Goal: Task Accomplishment & Management: Manage account settings

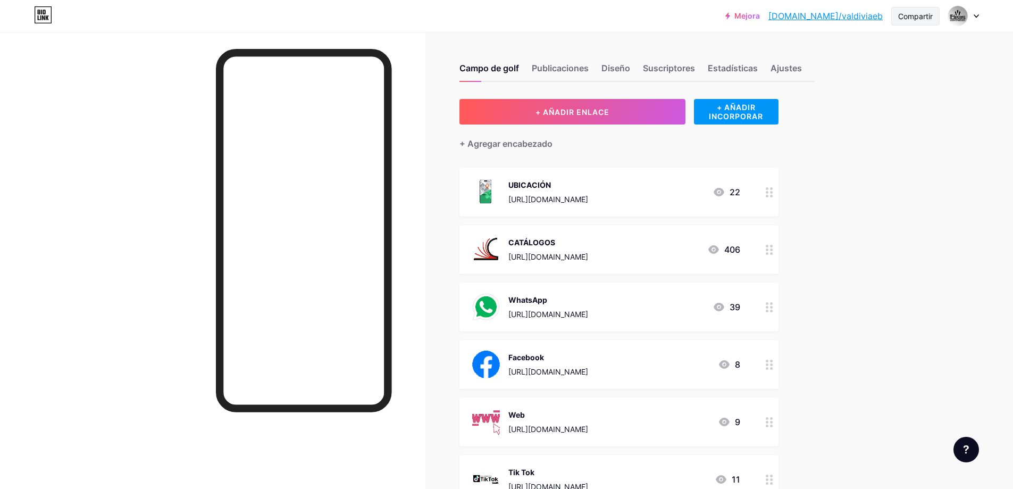
click at [918, 19] on font "Compartir" at bounding box center [915, 16] width 35 height 9
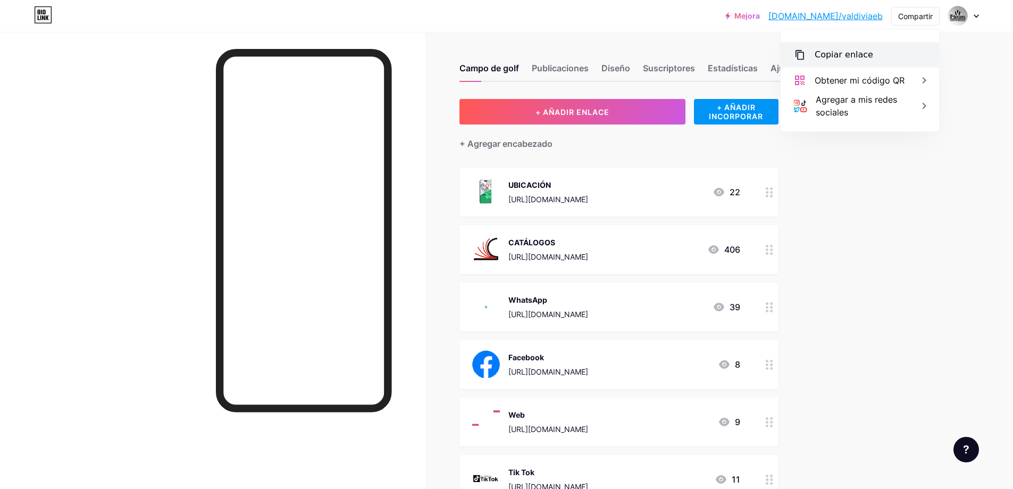
click at [846, 58] on font "Copiar enlace" at bounding box center [844, 54] width 59 height 10
click at [836, 57] on font "Copiar enlace" at bounding box center [844, 54] width 59 height 10
click at [859, 55] on font "Copiar enlace" at bounding box center [844, 54] width 59 height 10
click at [866, 175] on div "Mejora [DOMAIN_NAME]/valdiv... [DOMAIN_NAME]/valdiviaeb Compartir Copiar enlace…" at bounding box center [506, 438] width 1013 height 877
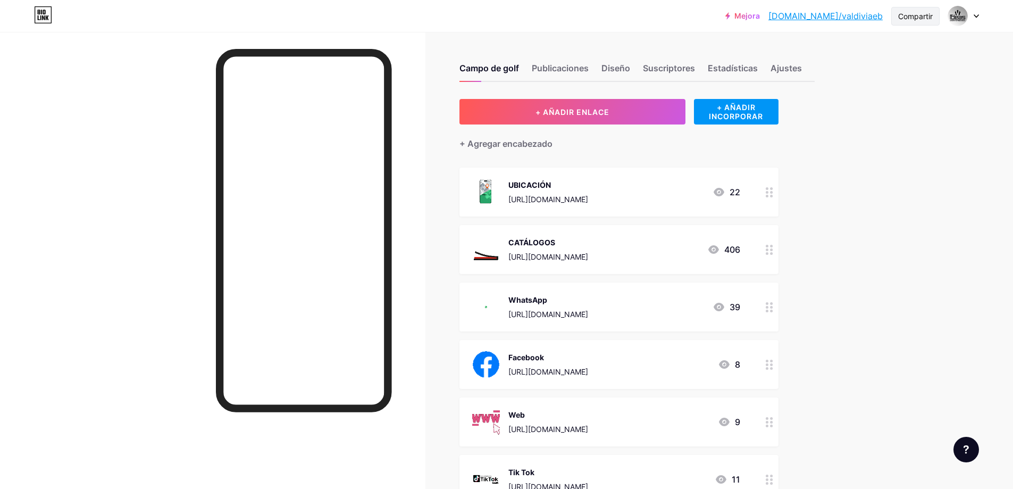
click at [931, 14] on font "Compartir" at bounding box center [915, 16] width 35 height 9
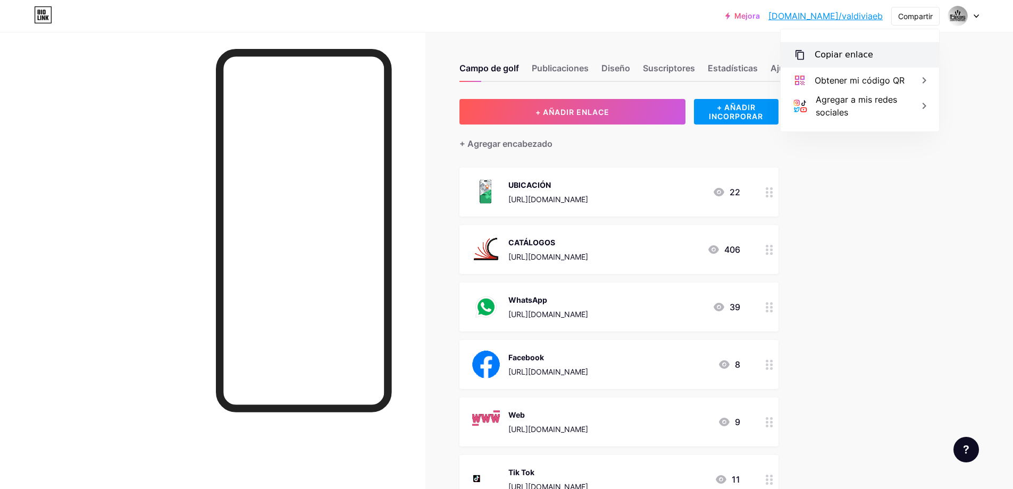
click at [851, 59] on font "Copiar enlace" at bounding box center [844, 54] width 59 height 10
click at [968, 98] on div "Mejora [DOMAIN_NAME]/valdiv... [DOMAIN_NAME]/valdiviaeb Compartir Copiar enlace…" at bounding box center [506, 438] width 1013 height 877
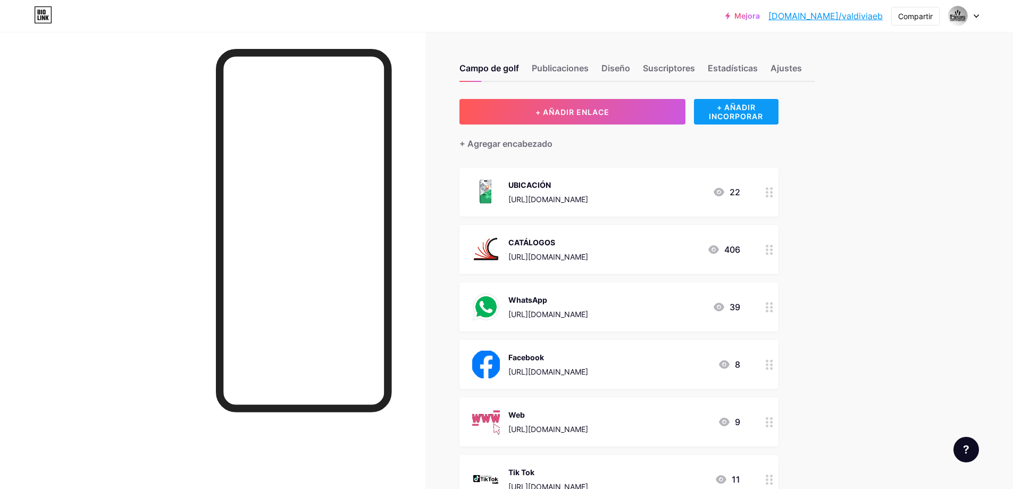
click at [745, 110] on font "+ AÑADIR INCORPORAR" at bounding box center [736, 112] width 54 height 18
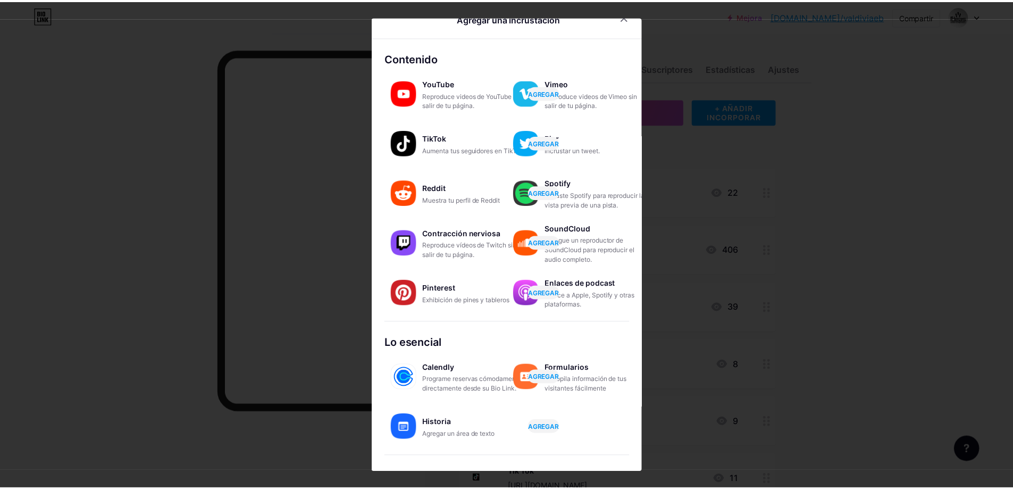
scroll to position [16, 0]
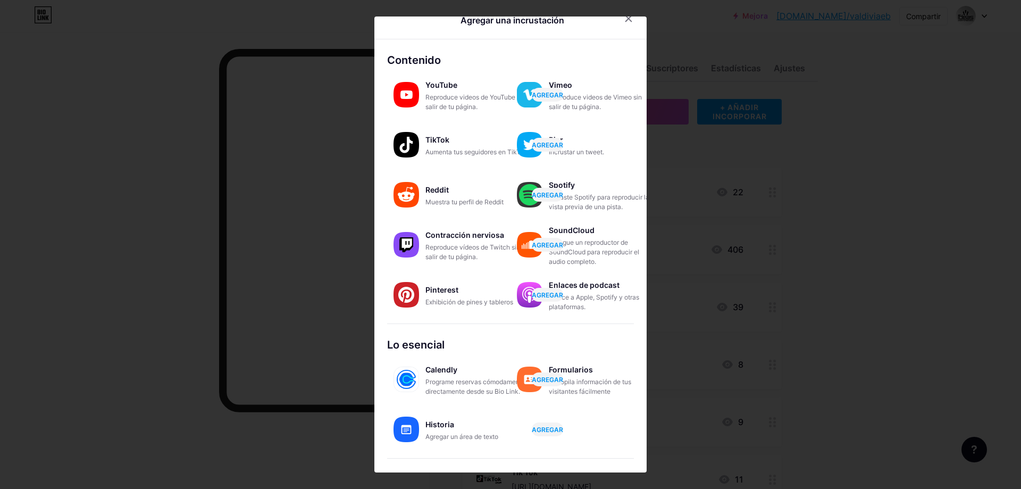
click at [902, 198] on div at bounding box center [510, 244] width 1021 height 489
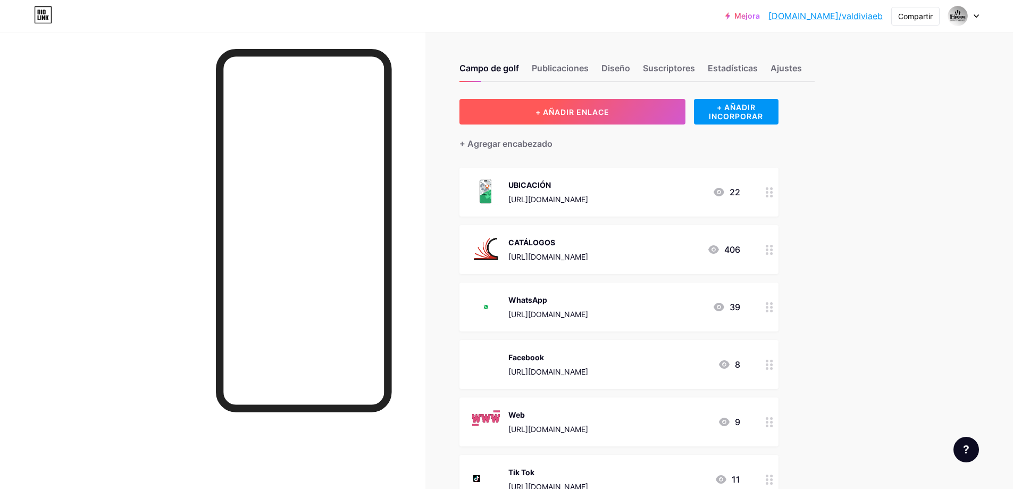
click at [620, 116] on button "+ AÑADIR ENLACE" at bounding box center [573, 112] width 226 height 26
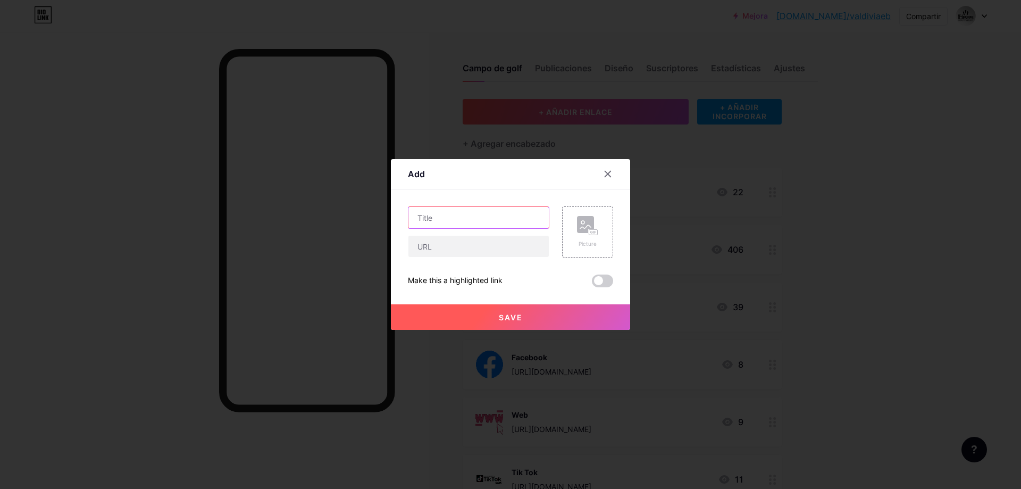
click at [467, 218] on input "text" at bounding box center [479, 217] width 140 height 21
type input "R"
type input "p"
type input "Producción"
click at [467, 243] on input "text" at bounding box center [479, 246] width 140 height 21
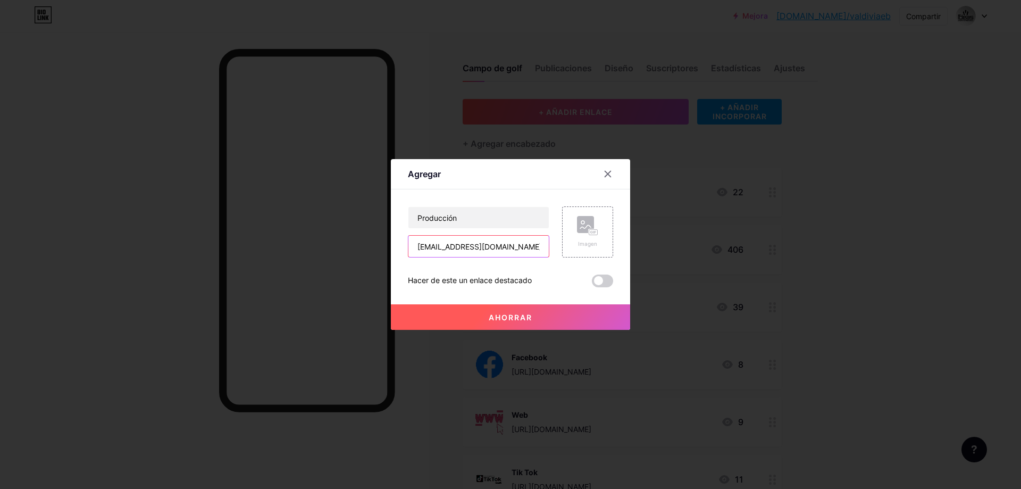
type input "[EMAIL_ADDRESS][DOMAIN_NAME]"
click at [596, 280] on span at bounding box center [602, 280] width 21 height 13
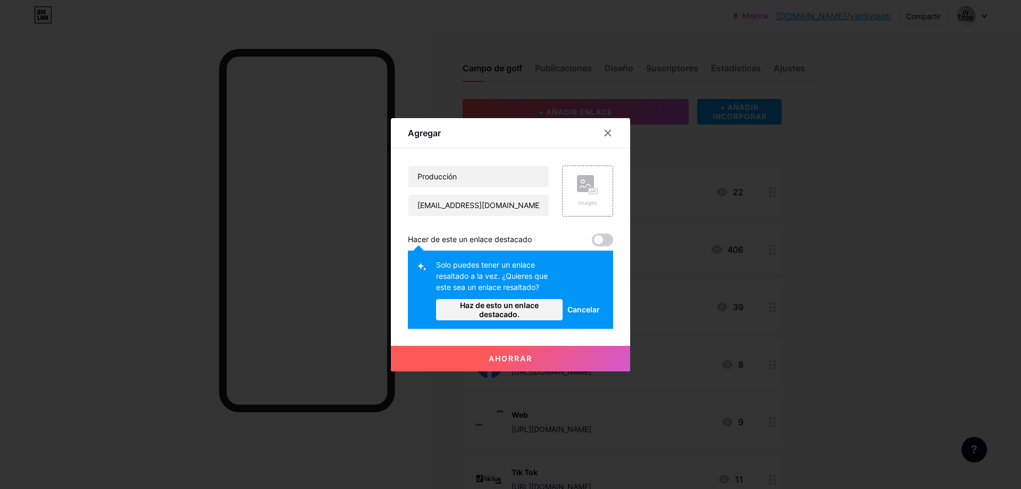
click at [583, 311] on font "Cancelar" at bounding box center [584, 309] width 32 height 9
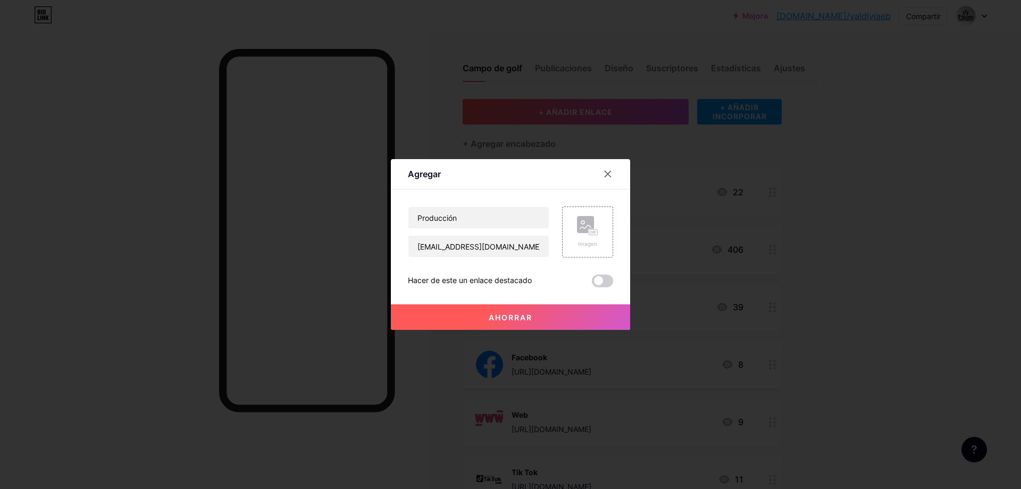
click at [537, 315] on button "Ahorrar" at bounding box center [510, 317] width 239 height 26
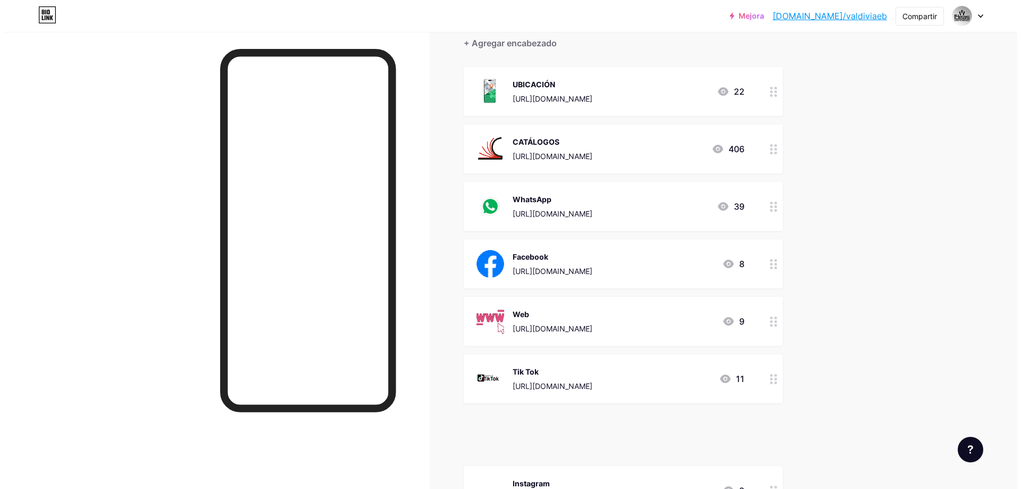
scroll to position [141, 0]
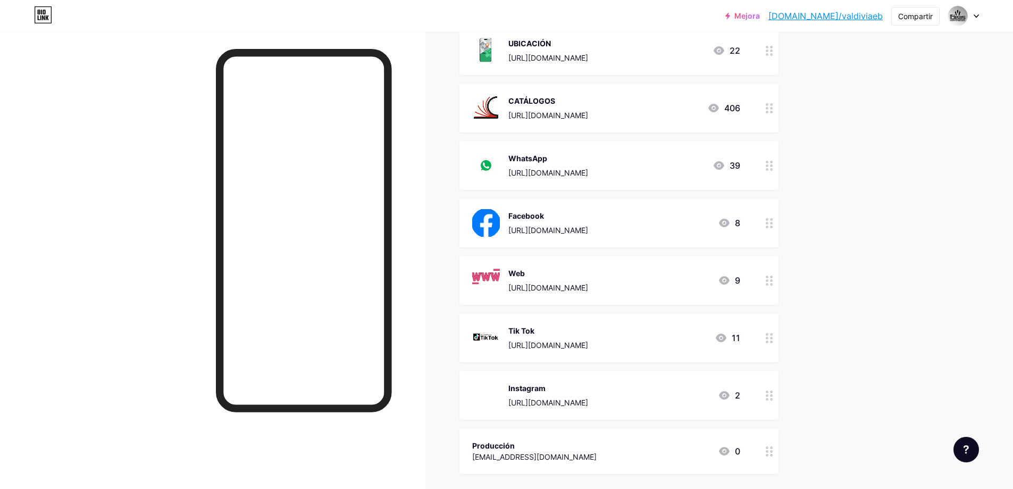
click at [553, 444] on div "Producción" at bounding box center [534, 445] width 124 height 11
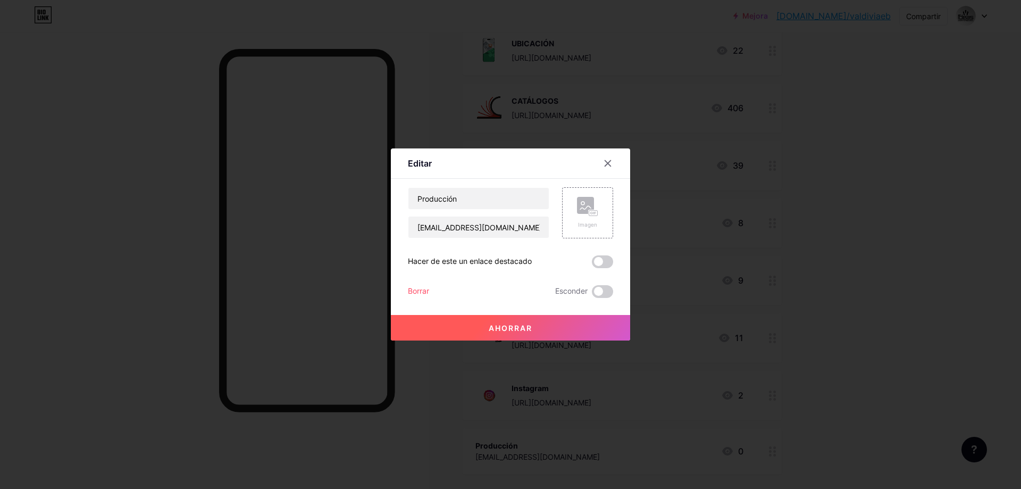
click at [601, 264] on span at bounding box center [602, 261] width 21 height 13
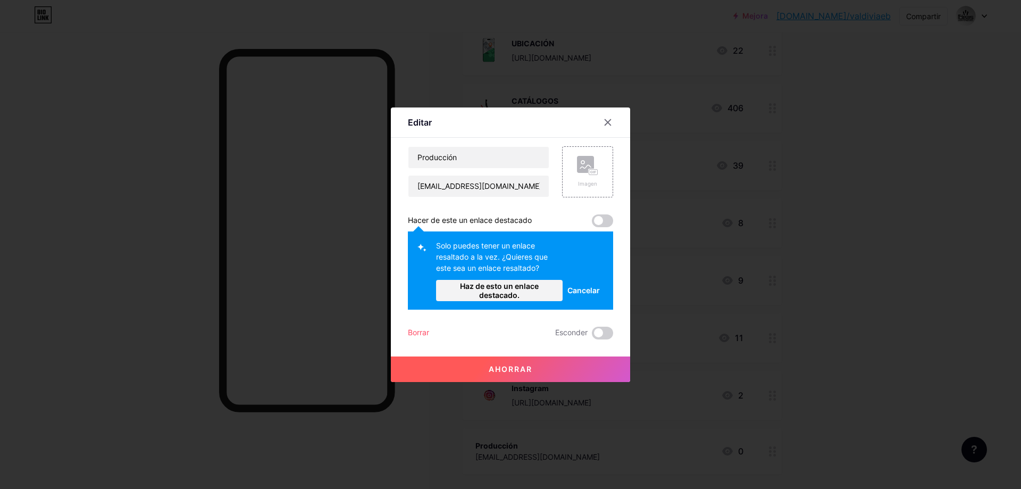
click at [576, 294] on font "Cancelar" at bounding box center [584, 290] width 32 height 9
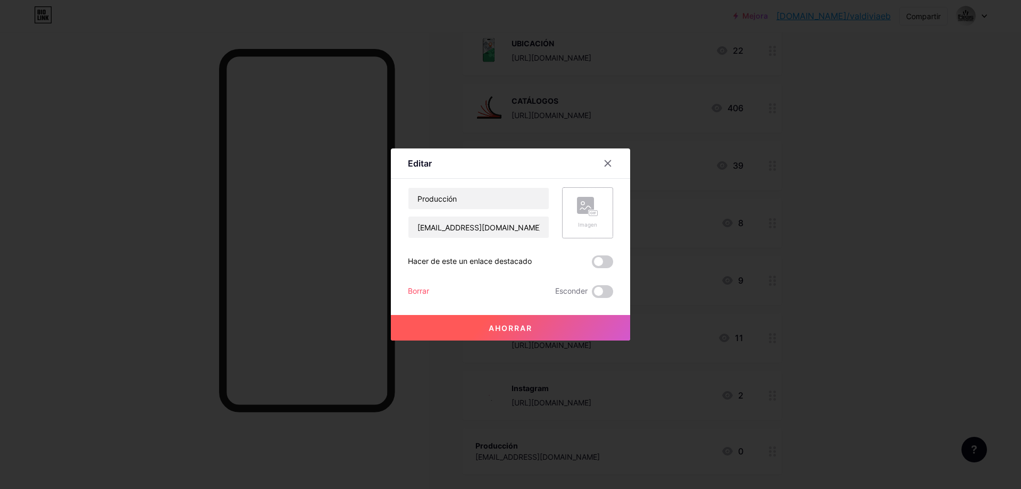
click at [590, 217] on div "Imagen" at bounding box center [587, 213] width 21 height 32
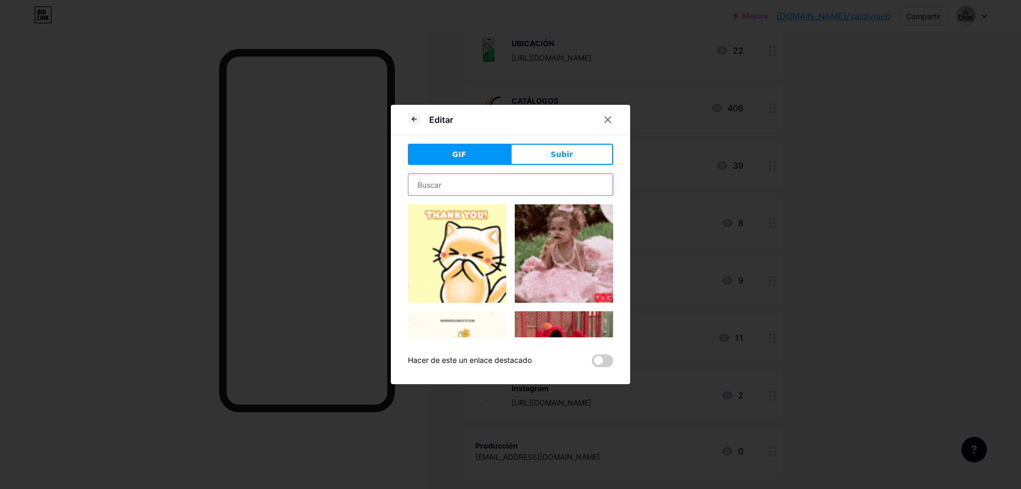
click at [450, 180] on input "text" at bounding box center [511, 184] width 204 height 21
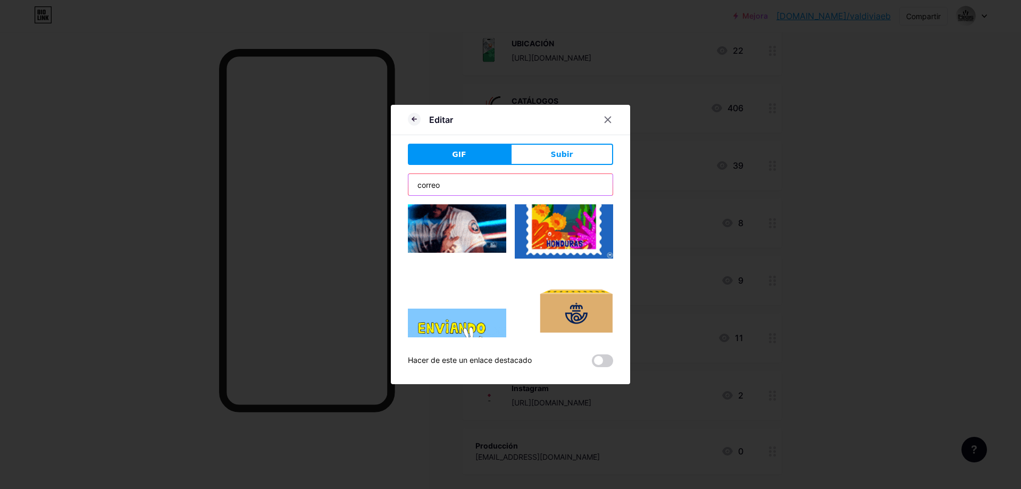
scroll to position [2511, 0]
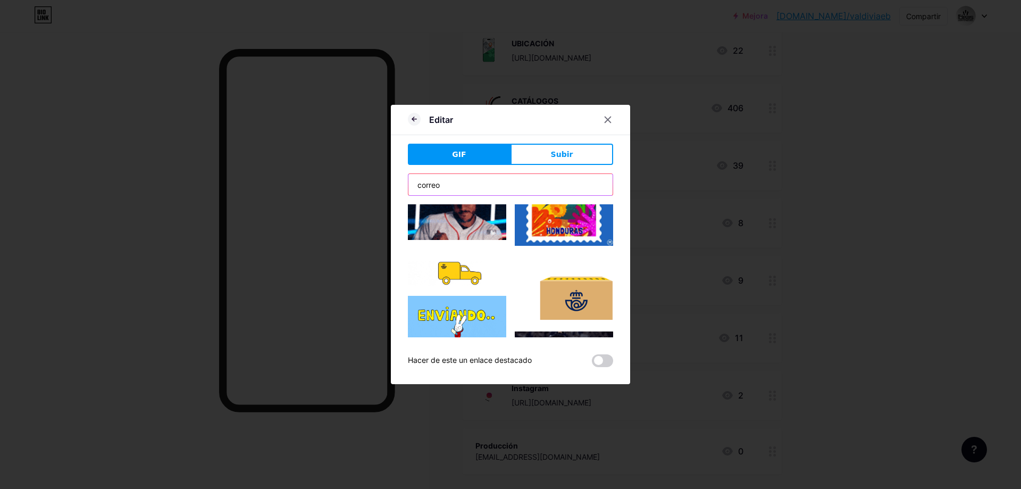
drag, startPoint x: 457, startPoint y: 185, endPoint x: 373, endPoint y: 180, distance: 84.2
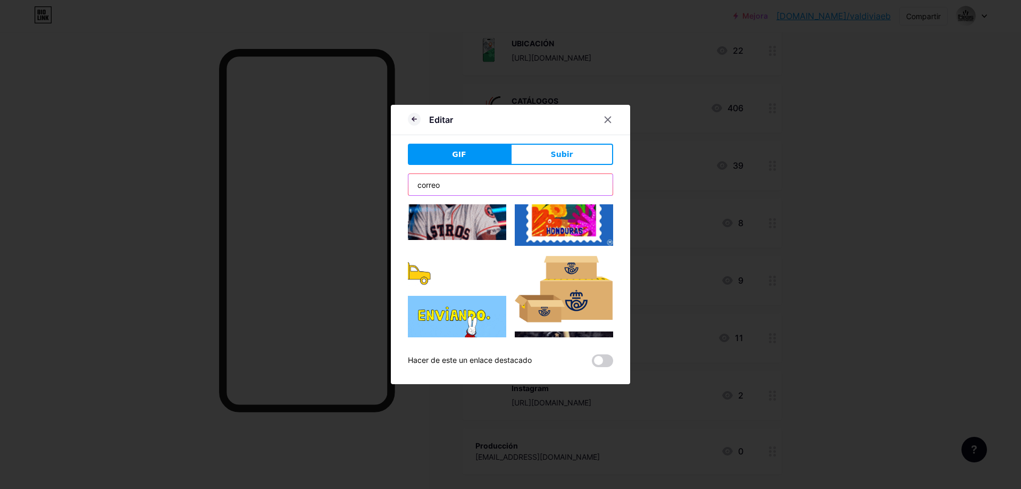
click at [373, 180] on div "Editar GIF Subir Contenido YouTube Reproduce videos de YouTube sin salir de tu …" at bounding box center [510, 244] width 1021 height 489
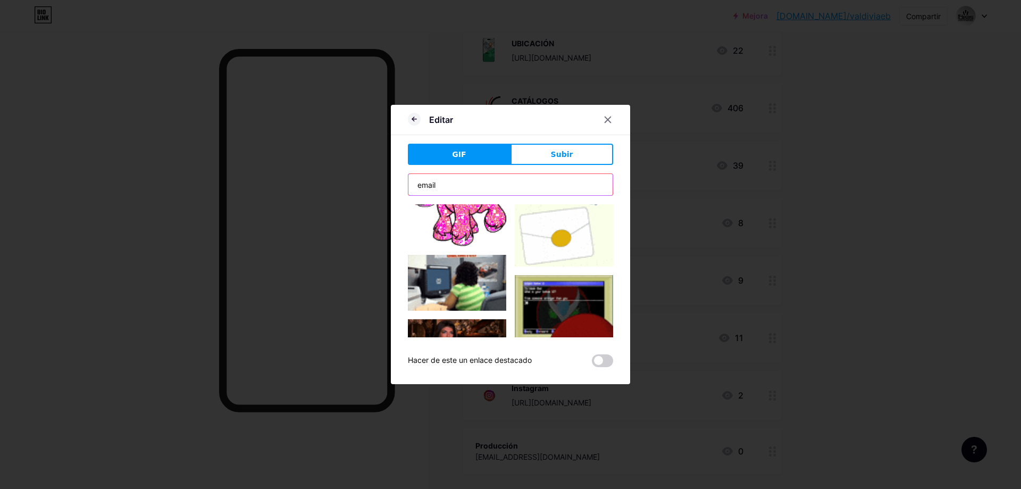
scroll to position [0, 0]
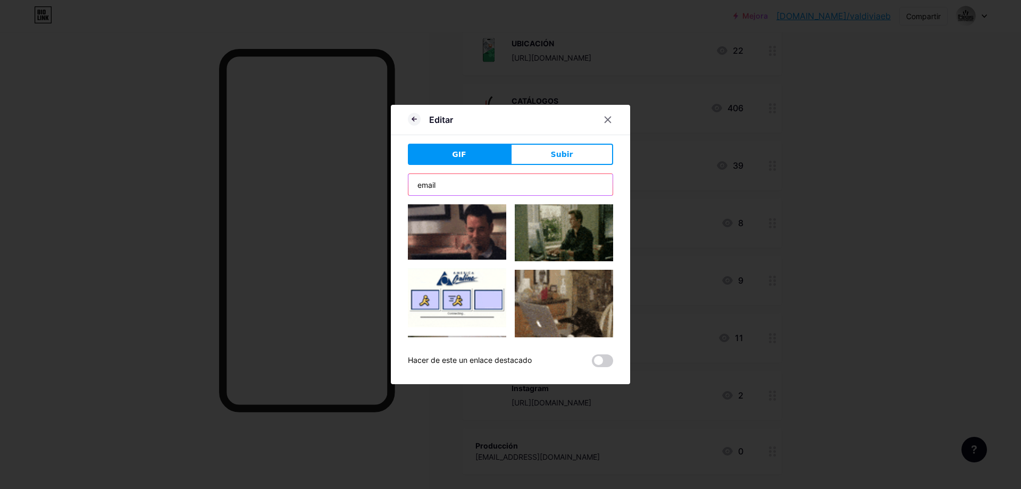
drag, startPoint x: 441, startPoint y: 185, endPoint x: 384, endPoint y: 192, distance: 57.9
click at [385, 192] on div "Editar GIF Subir Contenido YouTube Reproduce videos de YouTube sin salir de tu …" at bounding box center [510, 244] width 1021 height 489
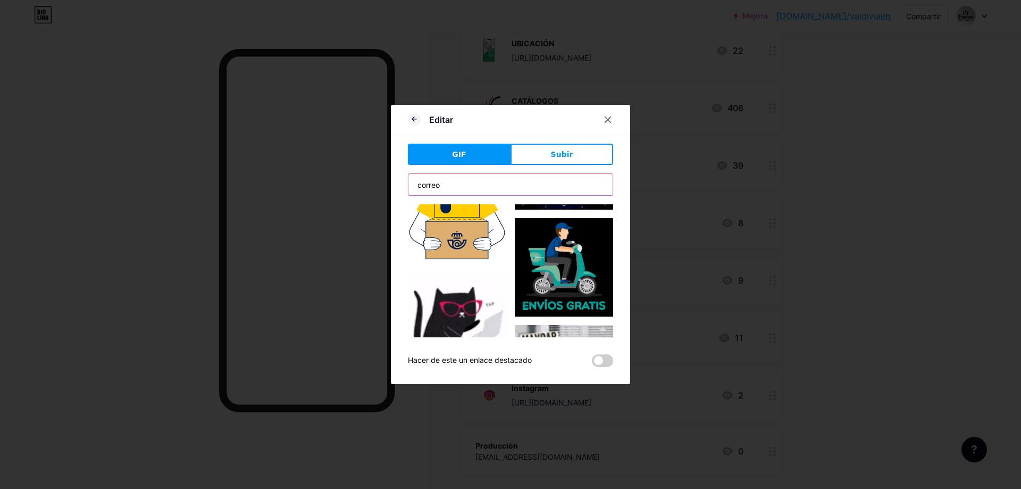
scroll to position [570, 0]
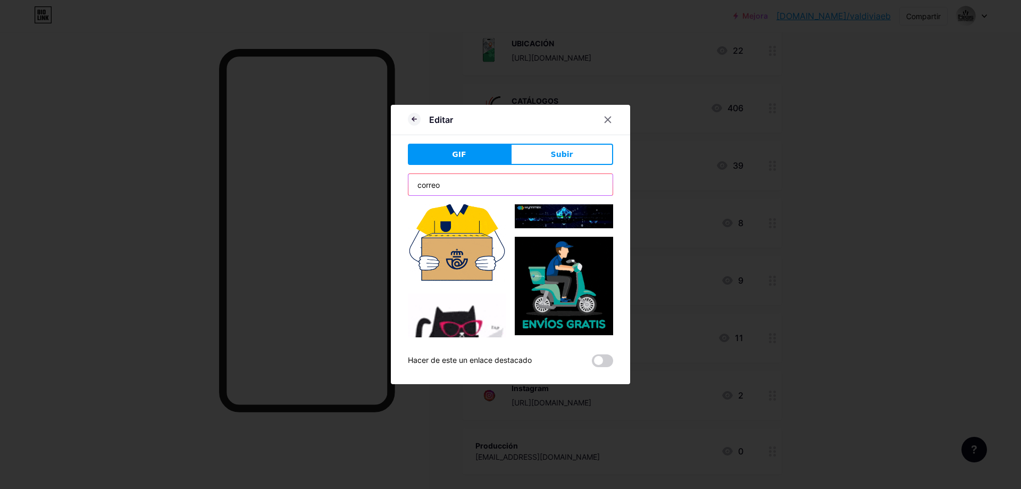
drag, startPoint x: 451, startPoint y: 190, endPoint x: 399, endPoint y: 185, distance: 51.8
click at [399, 185] on div "Editar GIF Subir Contenido YouTube Reproduce videos de YouTube sin salir de tu …" at bounding box center [510, 244] width 239 height 279
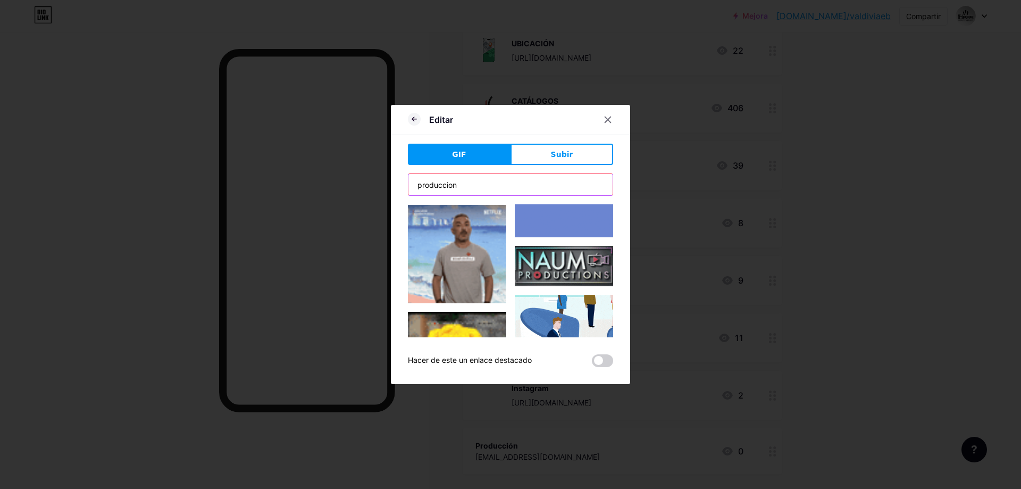
scroll to position [0, 0]
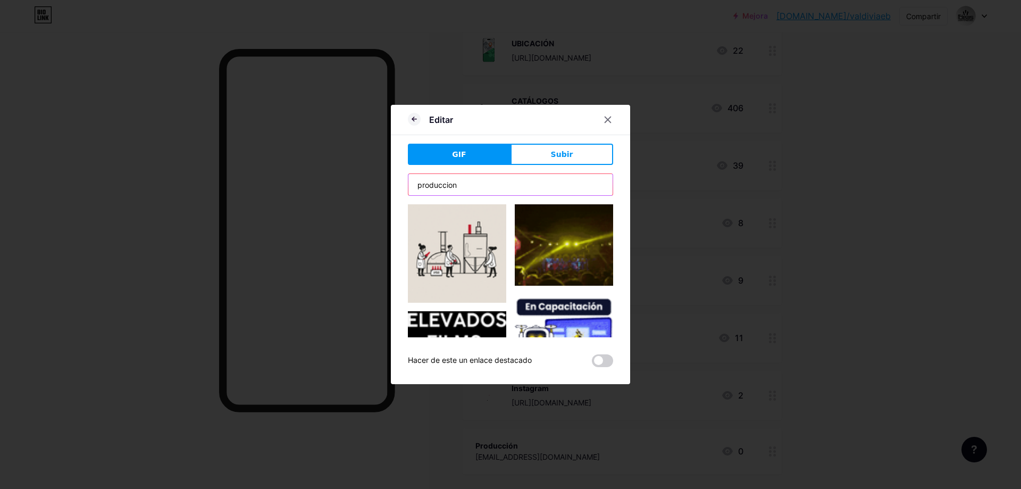
drag, startPoint x: 454, startPoint y: 188, endPoint x: 394, endPoint y: 188, distance: 60.1
click at [394, 188] on div "Editar GIF Subir Contenido YouTube Reproduce videos de YouTube sin salir de tu …" at bounding box center [510, 244] width 239 height 279
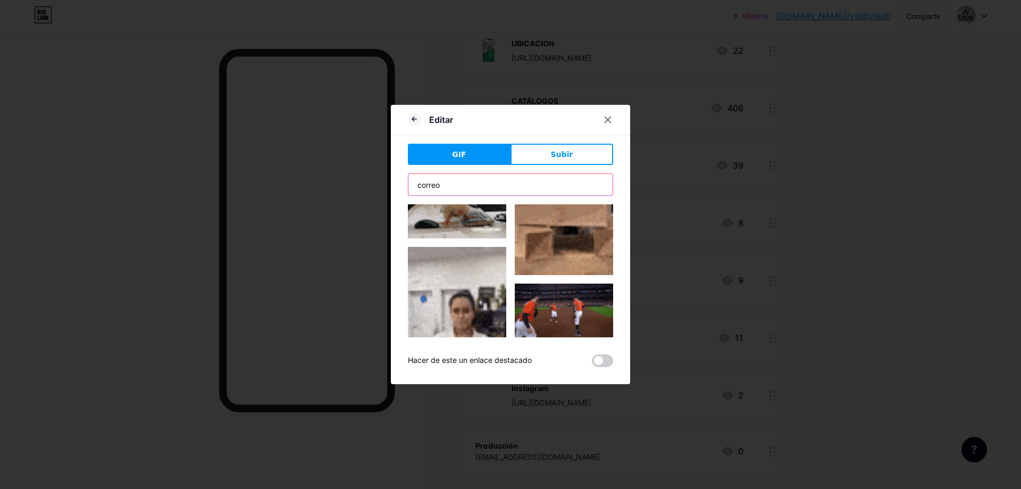
scroll to position [1748, 0]
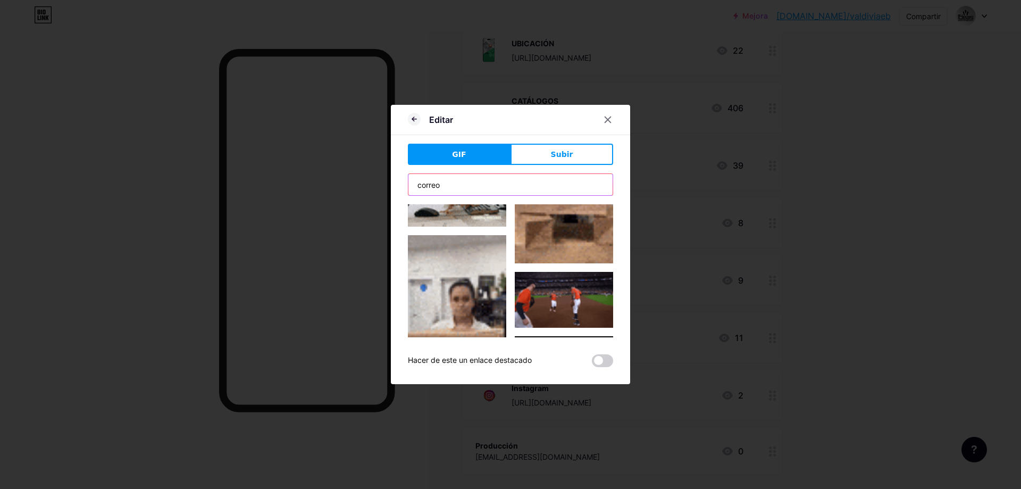
drag, startPoint x: 444, startPoint y: 186, endPoint x: 377, endPoint y: 199, distance: 68.2
click at [377, 199] on div "Editar GIF Subir Contenido YouTube Reproduce videos de YouTube sin salir de tu …" at bounding box center [510, 244] width 1021 height 489
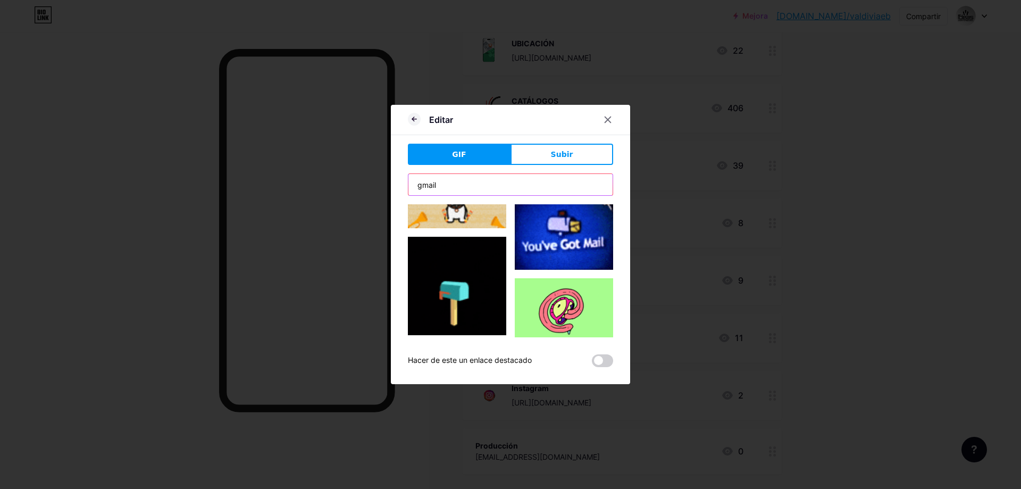
scroll to position [0, 0]
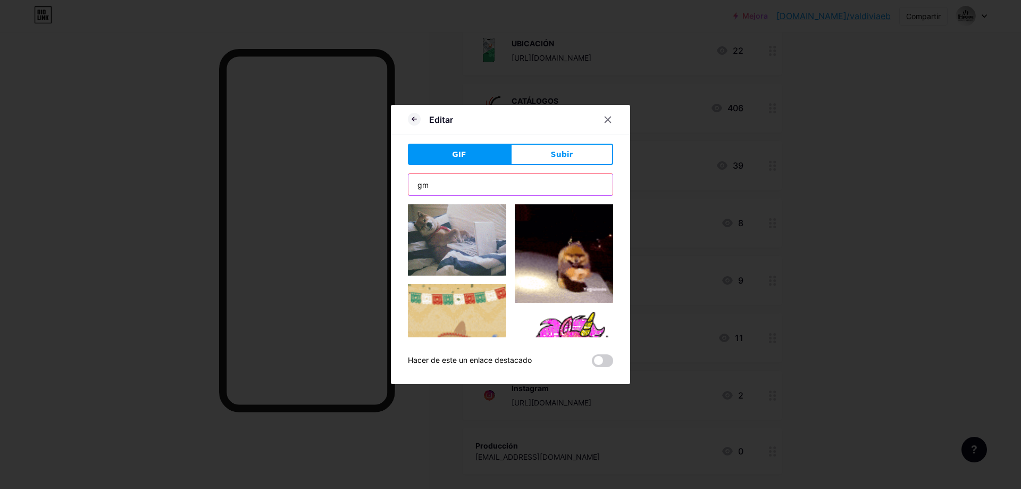
type input "g"
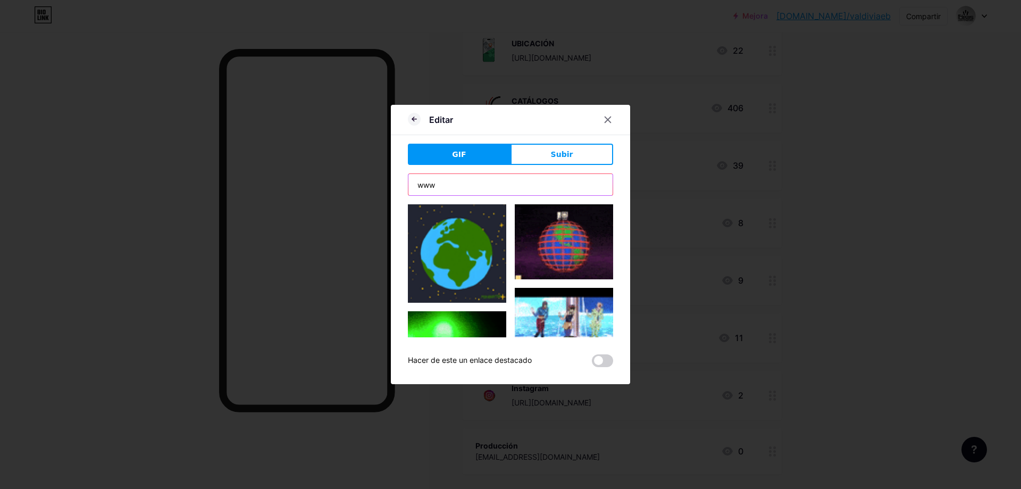
drag, startPoint x: 431, startPoint y: 185, endPoint x: 398, endPoint y: 185, distance: 32.4
click at [398, 185] on div "Editar GIF Subir Contenido YouTube Reproduce videos de YouTube sin salir de tu …" at bounding box center [510, 244] width 239 height 279
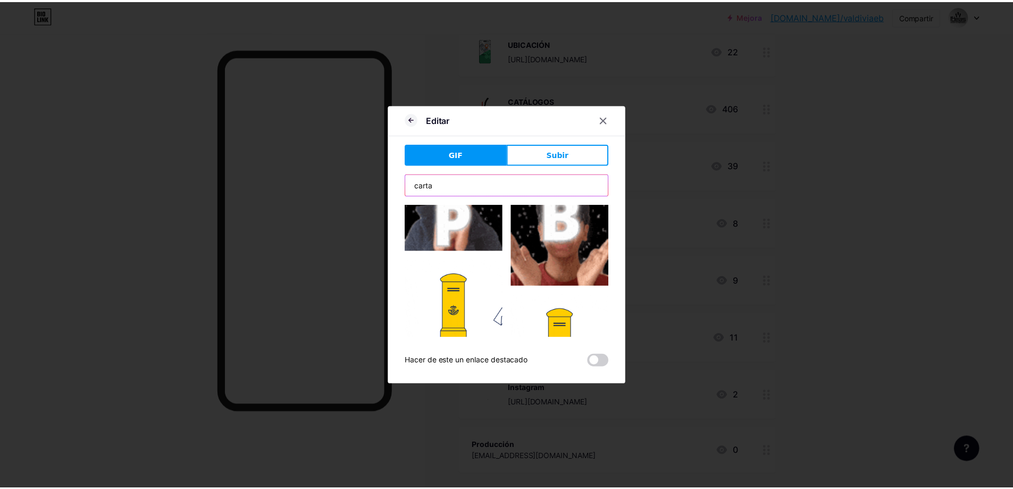
scroll to position [1198, 0]
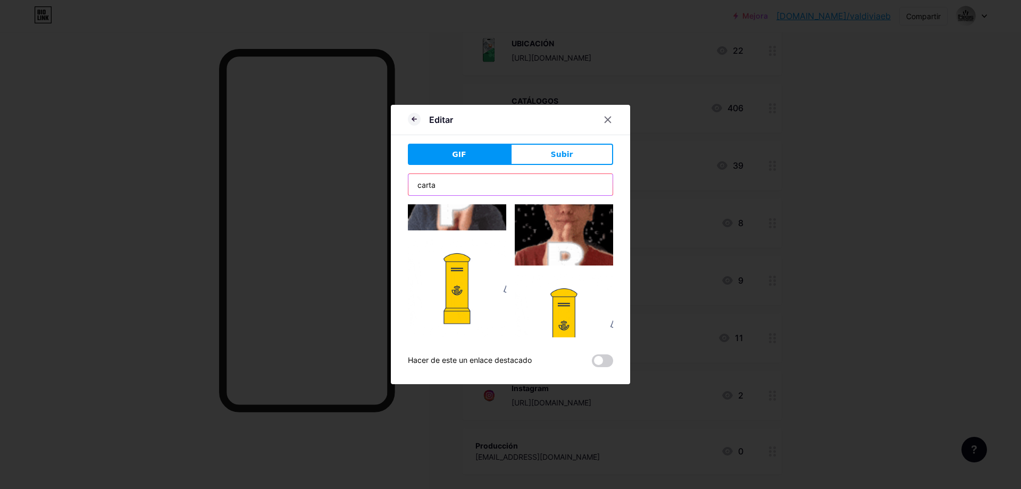
type input "carta"
click at [459, 252] on img at bounding box center [457, 288] width 98 height 98
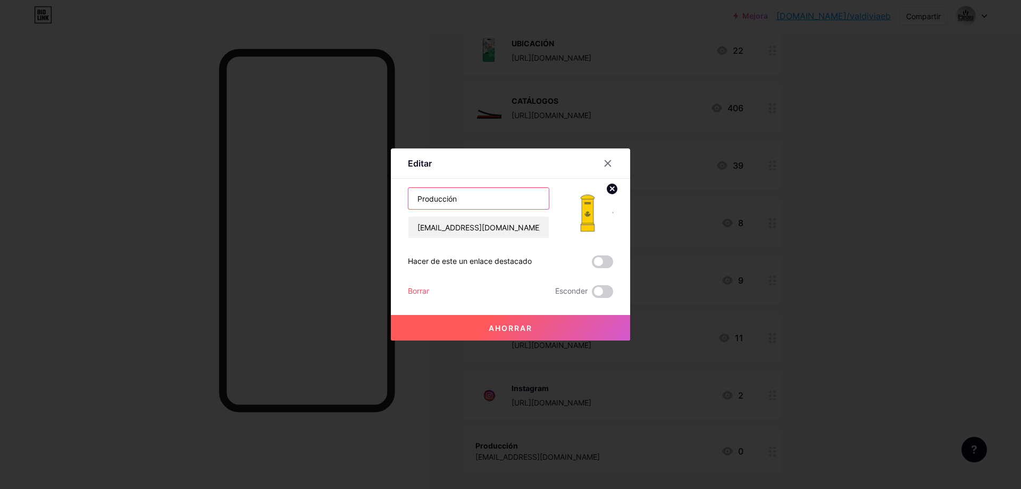
click at [459, 201] on input "Producción" at bounding box center [479, 198] width 140 height 21
type input "Producción Correo"
click at [520, 324] on font "Ahorrar" at bounding box center [511, 327] width 44 height 9
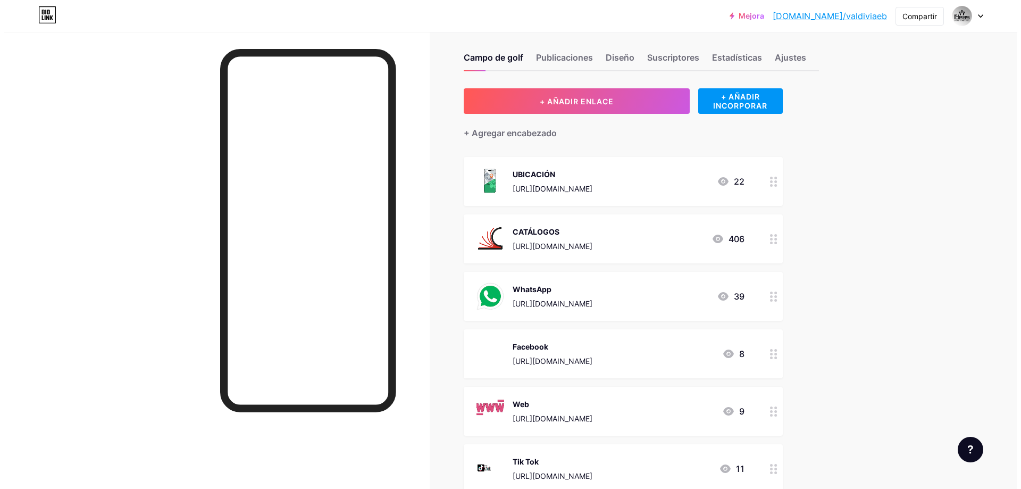
scroll to position [0, 0]
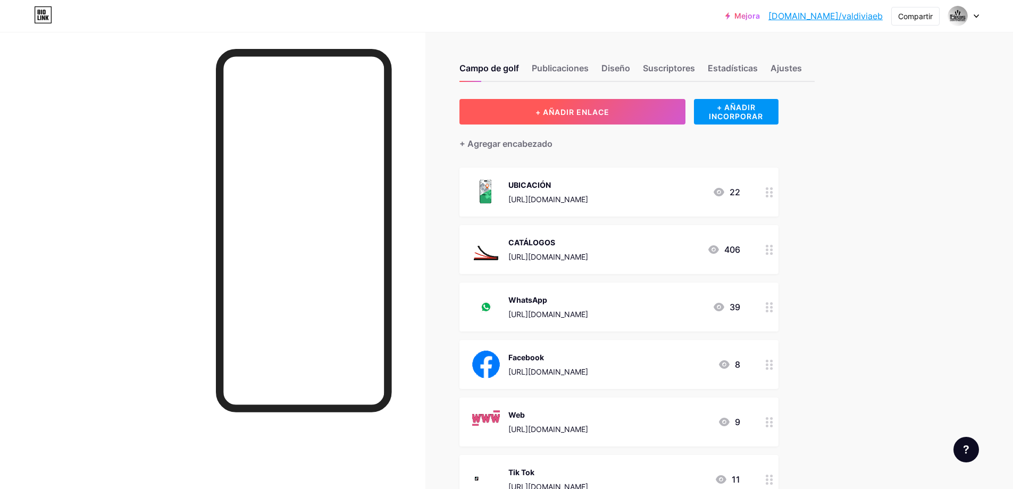
click at [562, 106] on button "+ AÑADIR ENLACE" at bounding box center [573, 112] width 226 height 26
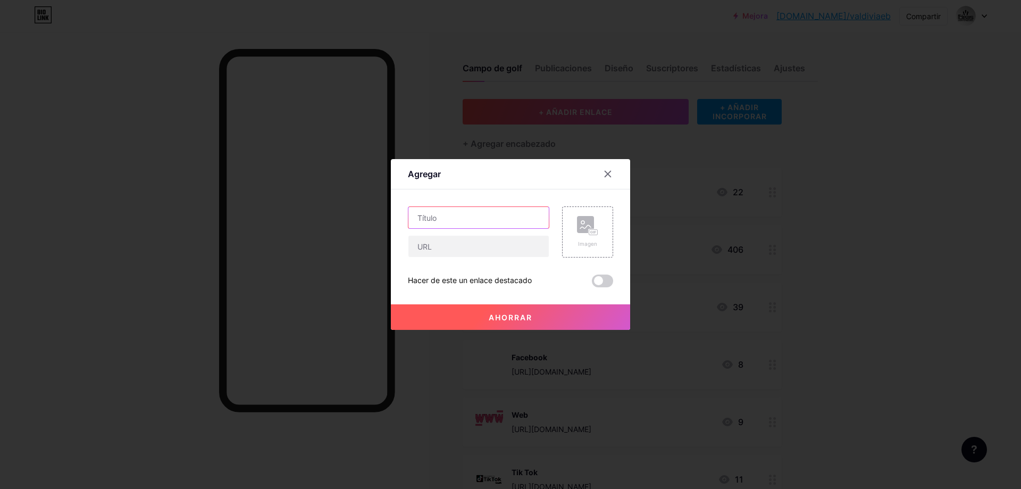
click at [445, 222] on input "text" at bounding box center [479, 217] width 140 height 21
type input "D"
type input "Administracion Correo"
click at [452, 242] on input "text" at bounding box center [479, 246] width 140 height 21
type input "[EMAIL_ADDRESS][DOMAIN_NAME]"
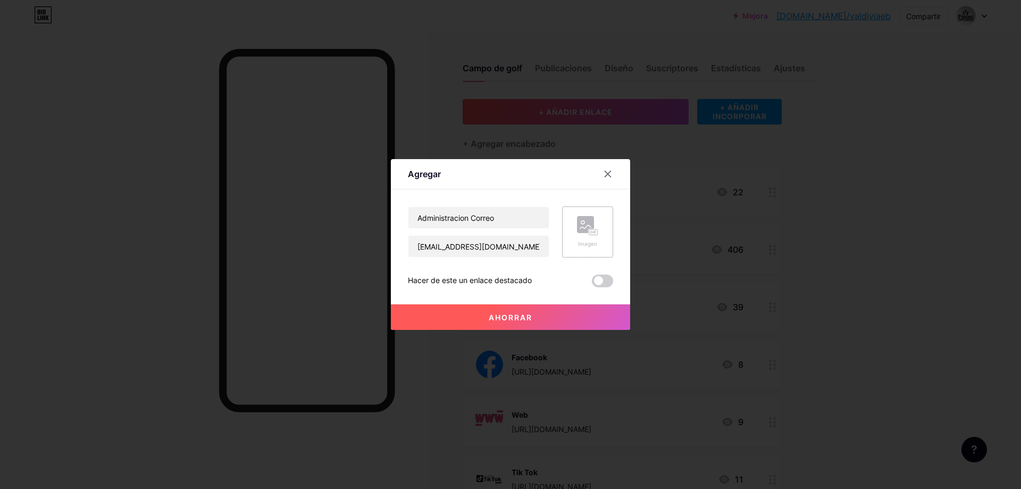
click at [578, 227] on rect at bounding box center [585, 224] width 17 height 17
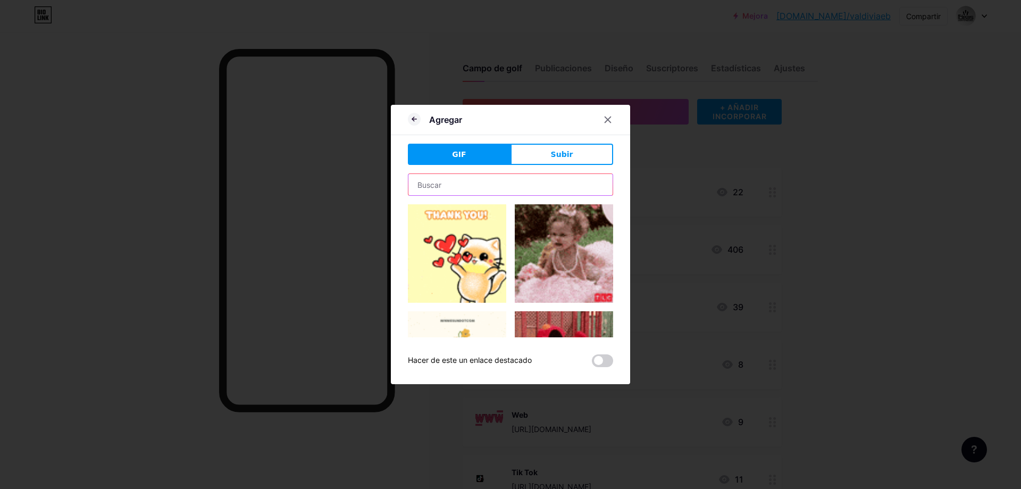
click at [452, 189] on input "text" at bounding box center [511, 184] width 204 height 21
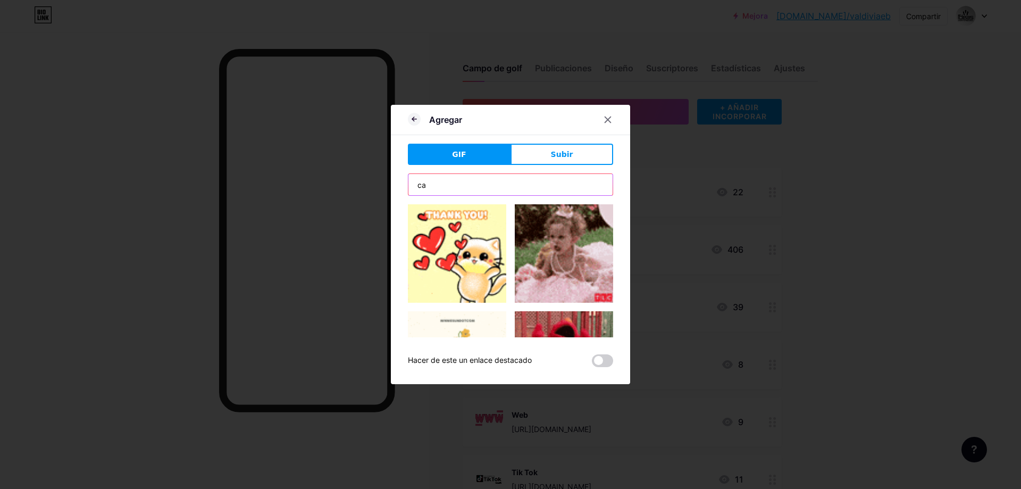
type input "carta"
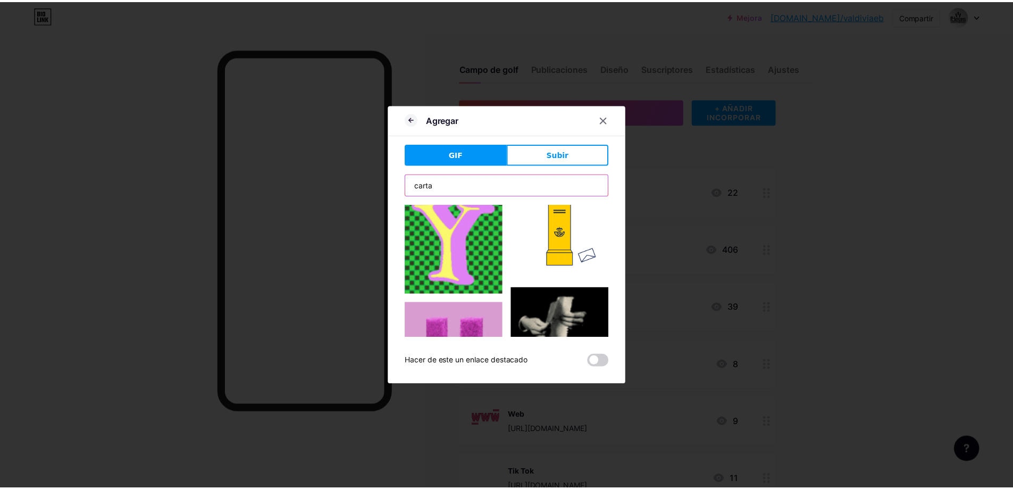
scroll to position [221, 0]
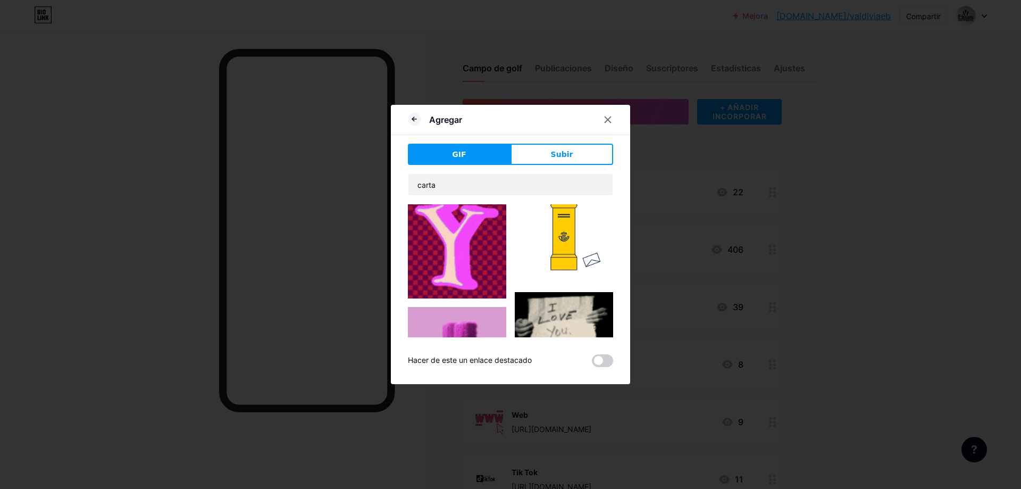
click at [559, 242] on img at bounding box center [564, 234] width 98 height 98
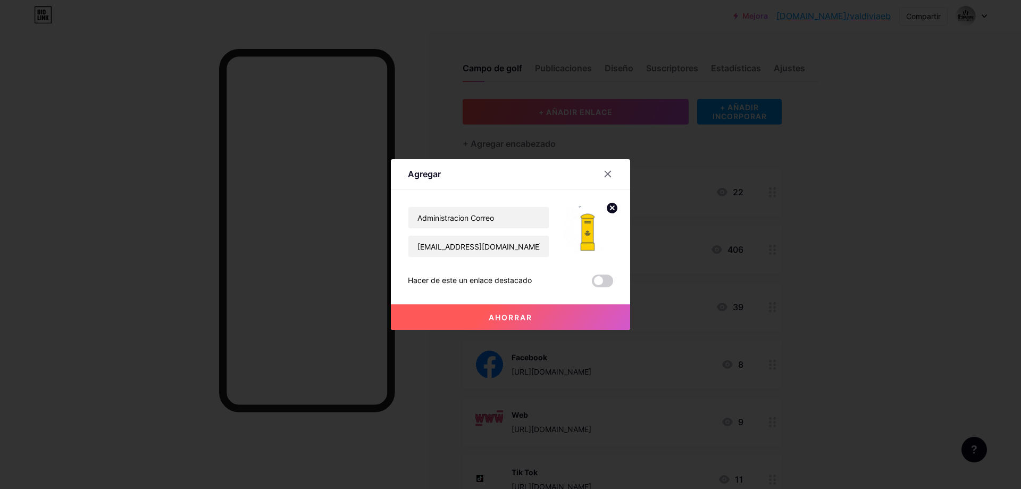
click at [515, 319] on font "Ahorrar" at bounding box center [511, 317] width 44 height 9
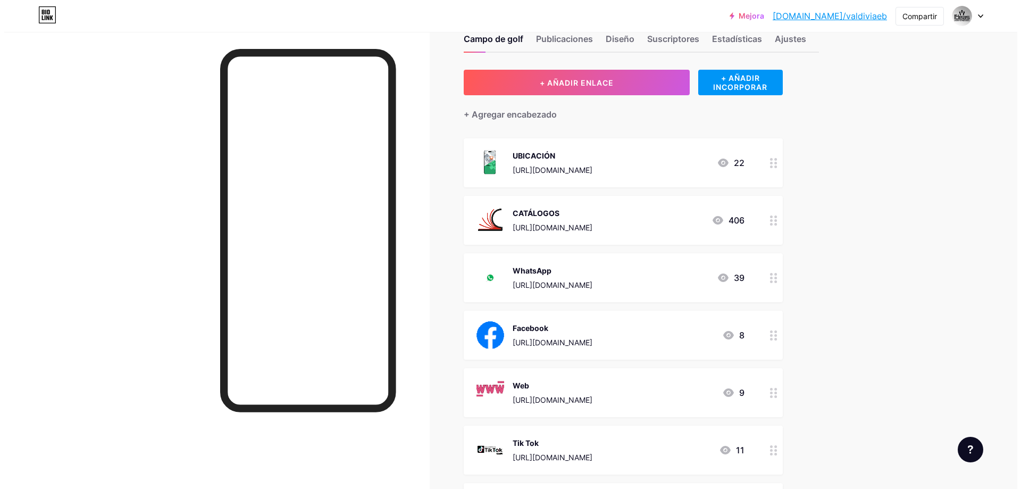
scroll to position [8, 0]
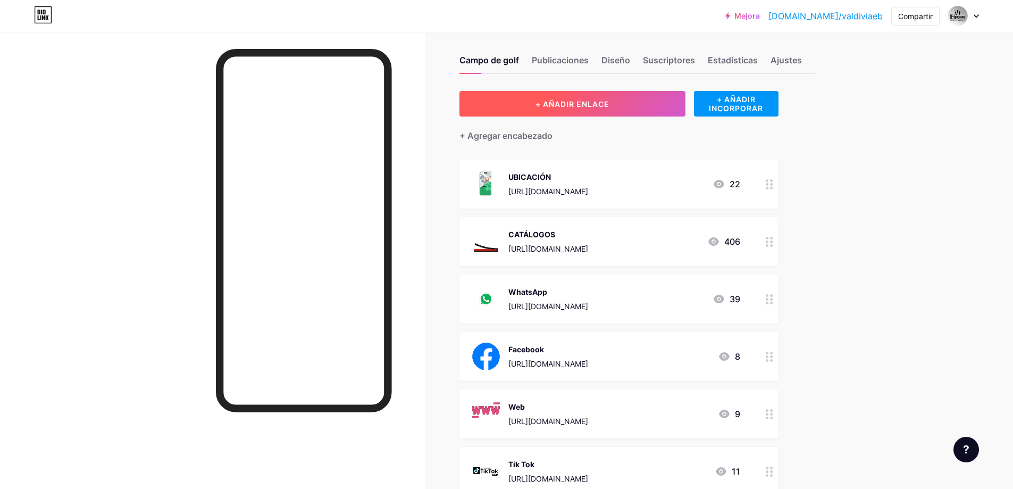
click at [606, 112] on button "+ AÑADIR ENLACE" at bounding box center [573, 104] width 226 height 26
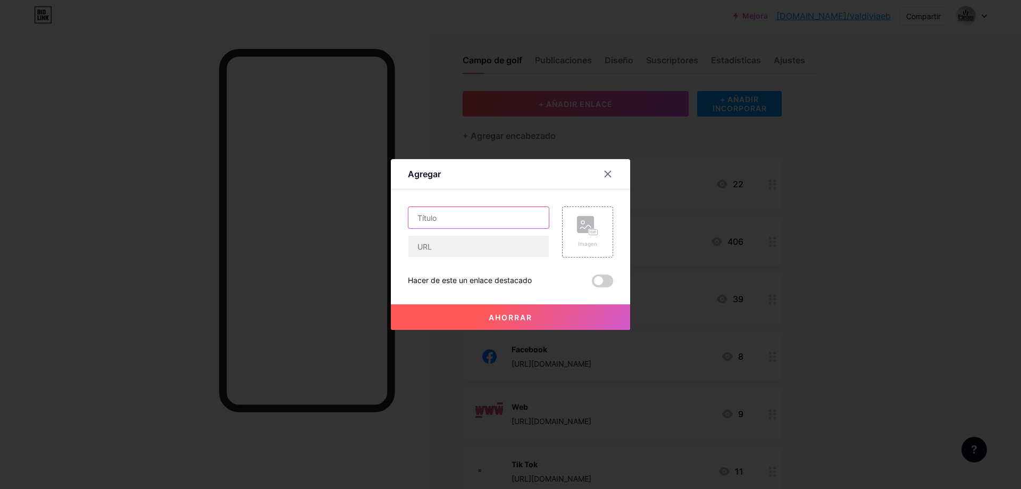
click at [488, 220] on input "text" at bounding box center [479, 217] width 140 height 21
type input "C"
type input "c"
type input "Comercial Correo"
click at [457, 238] on input "text" at bounding box center [479, 246] width 140 height 21
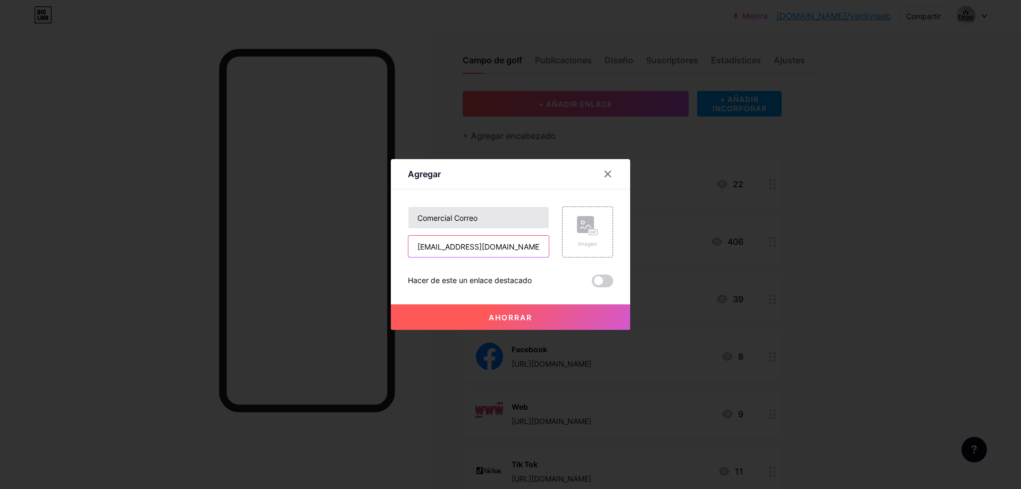
type input "[EMAIL_ADDRESS][DOMAIN_NAME]"
click at [487, 219] on input "Comercial Correo" at bounding box center [479, 217] width 140 height 21
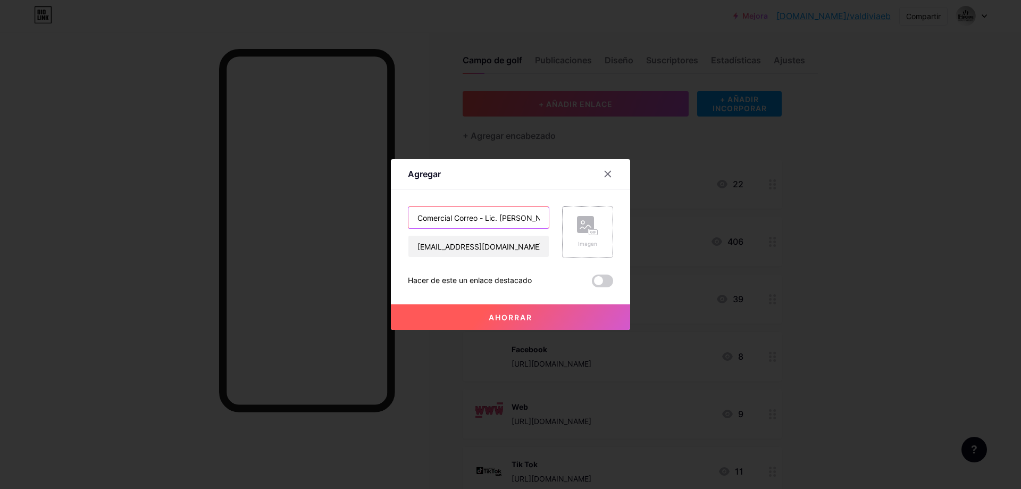
type input "Comercial Correo - Lic. [PERSON_NAME]"
click at [572, 237] on div "Imagen" at bounding box center [587, 231] width 51 height 51
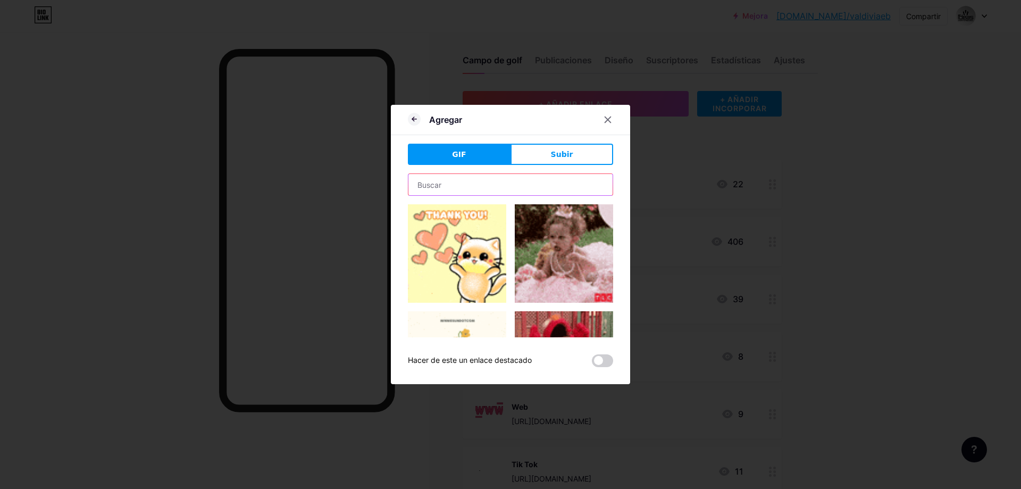
click at [516, 185] on input "text" at bounding box center [511, 184] width 204 height 21
type input "carta"
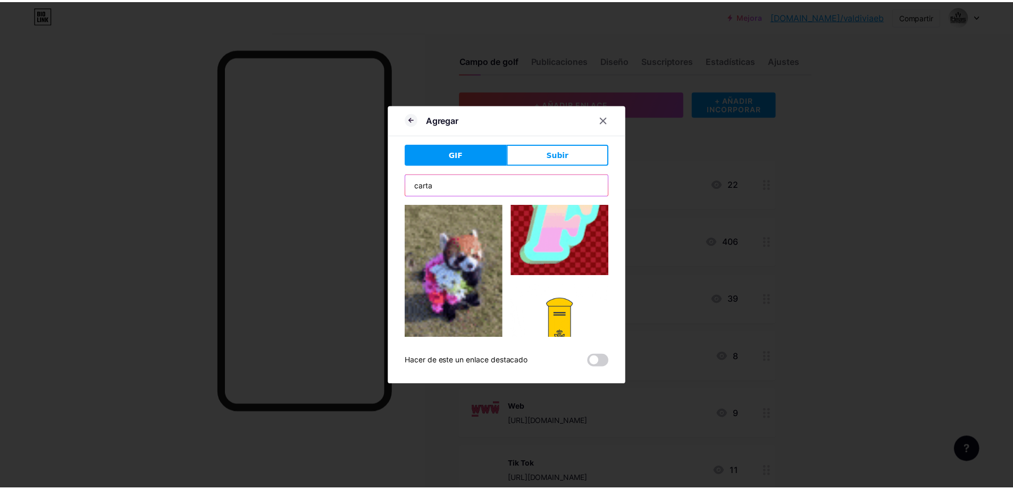
scroll to position [367, 0]
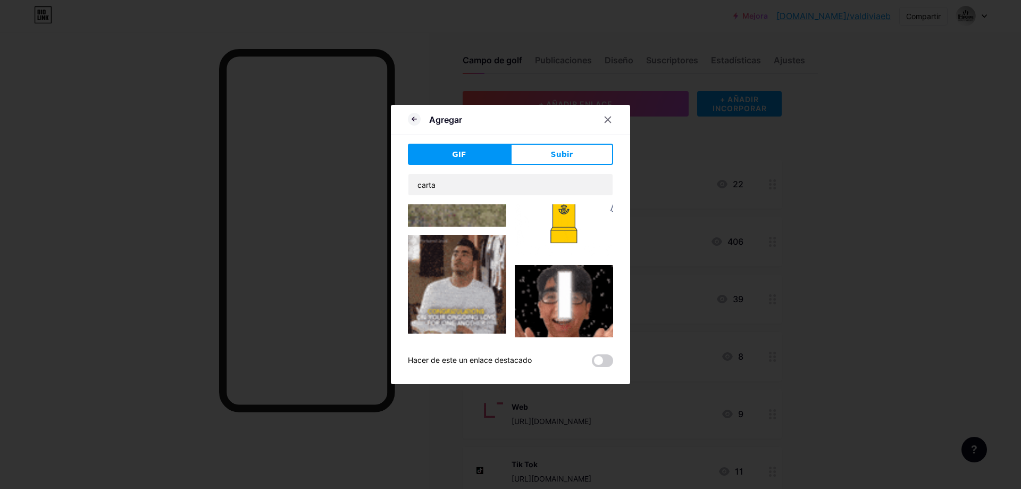
click at [560, 222] on img at bounding box center [564, 207] width 98 height 98
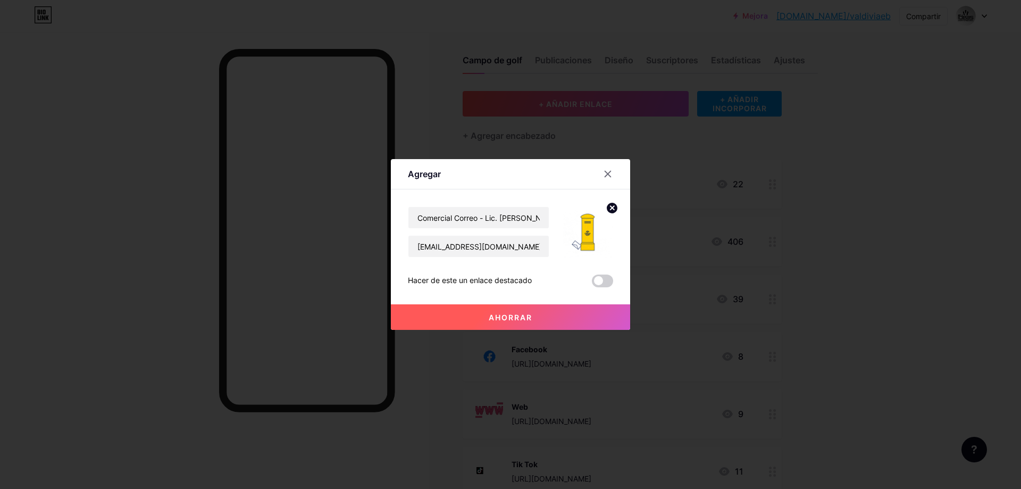
click at [516, 311] on button "Ahorrar" at bounding box center [510, 317] width 239 height 26
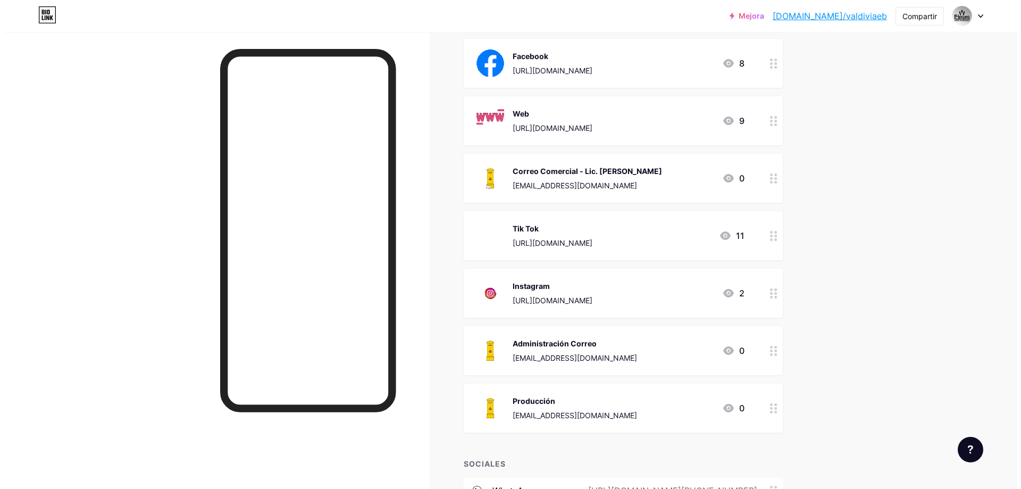
scroll to position [320, 0]
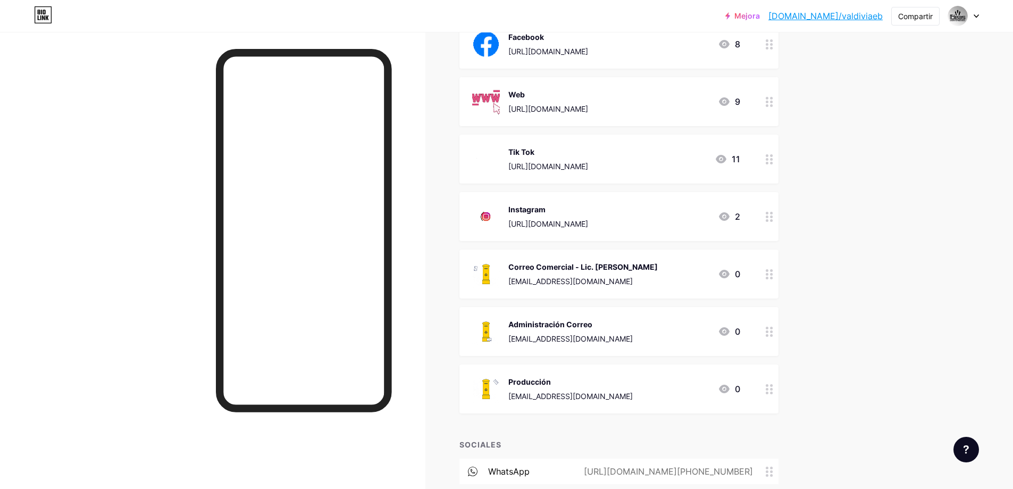
click at [602, 331] on div "Administración Correo [EMAIL_ADDRESS][DOMAIN_NAME] 0" at bounding box center [606, 332] width 268 height 28
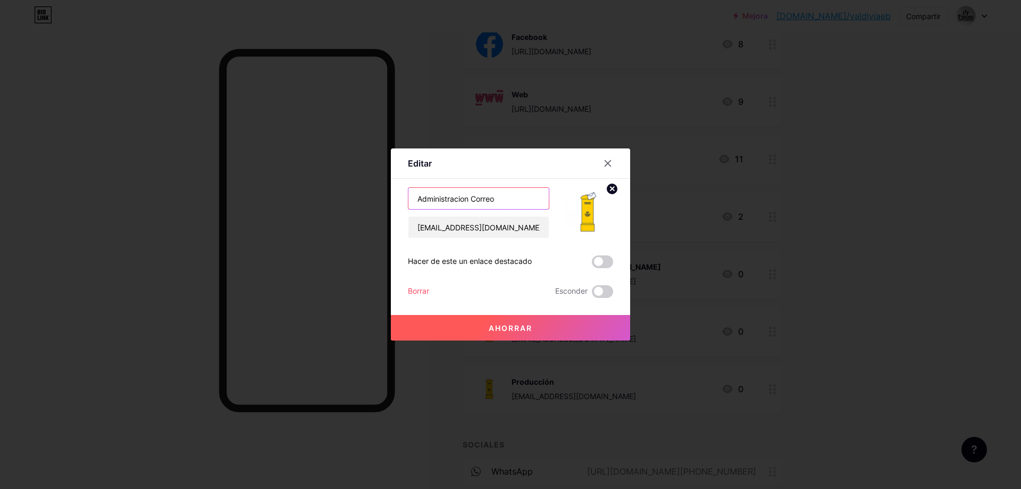
click at [496, 196] on input "Administracion Correo" at bounding box center [479, 198] width 140 height 21
type input "Administracion Correo - Lic. [PERSON_NAME]"
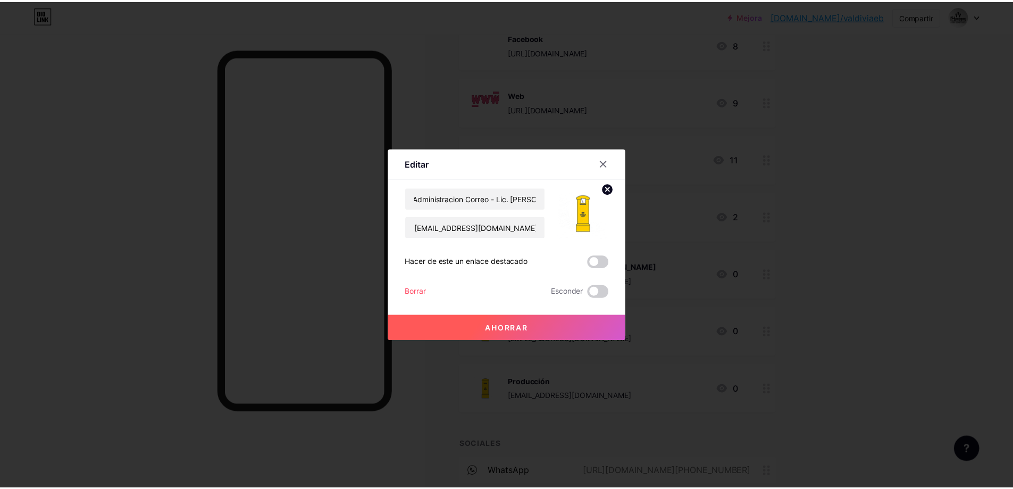
scroll to position [0, 0]
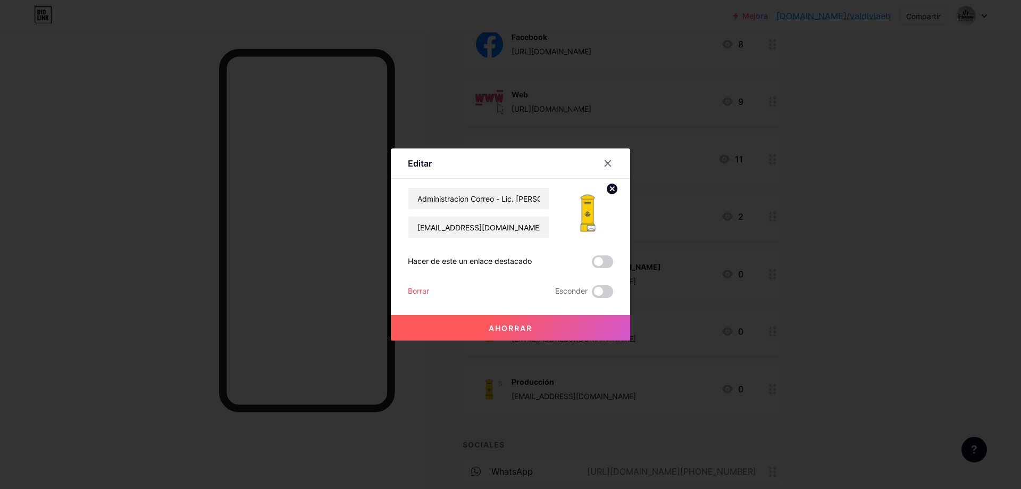
click at [524, 334] on button "Ahorrar" at bounding box center [510, 328] width 239 height 26
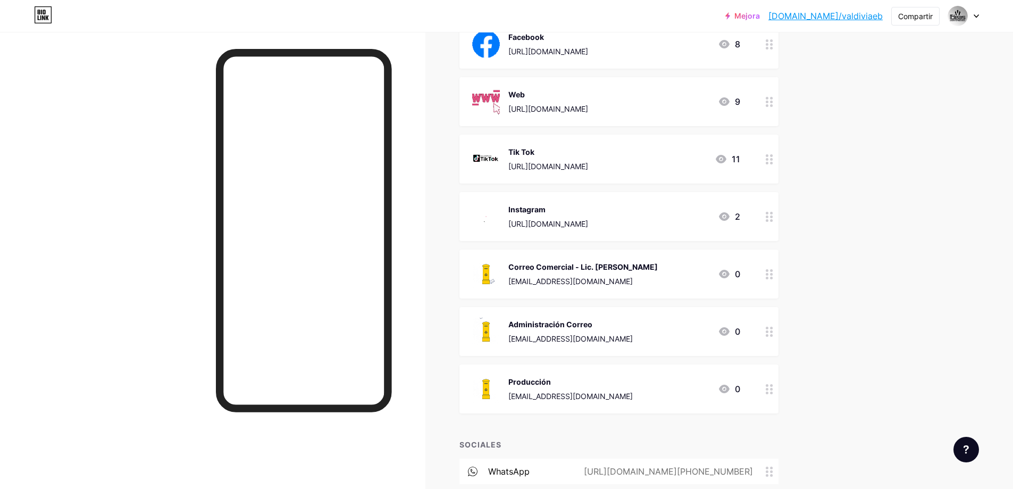
click at [597, 389] on div "Producción [EMAIL_ADDRESS][DOMAIN_NAME]" at bounding box center [571, 389] width 124 height 28
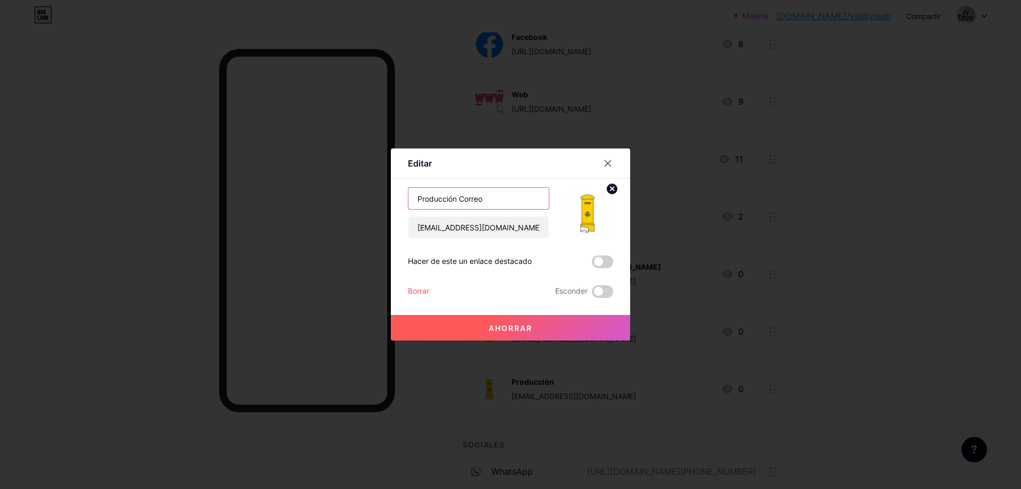
click at [494, 201] on input "Producción Correo" at bounding box center [479, 198] width 140 height 21
type input "Producción Correo -Ing. [DEMOGRAPHIC_DATA]"
click at [513, 332] on button "Ahorrar" at bounding box center [510, 328] width 239 height 26
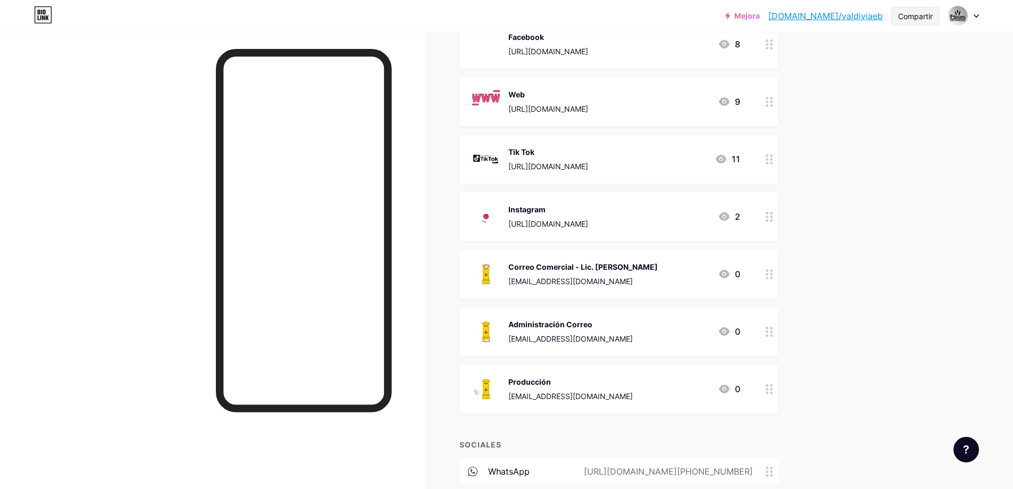
click at [932, 19] on font "Compartir" at bounding box center [915, 16] width 35 height 9
click at [826, 62] on div "Copiar enlace" at bounding box center [860, 55] width 159 height 26
click at [585, 336] on font "[EMAIL_ADDRESS][DOMAIN_NAME]" at bounding box center [571, 338] width 124 height 9
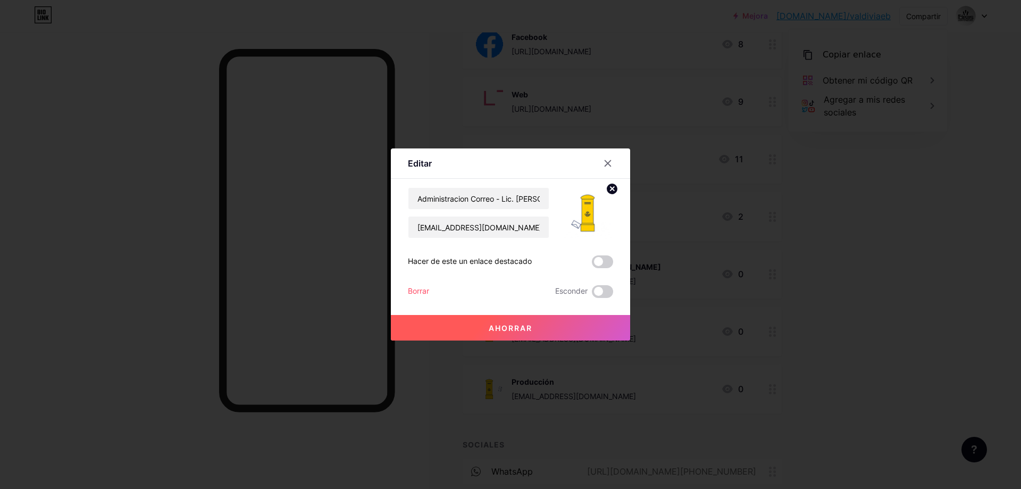
click at [926, 296] on div at bounding box center [510, 244] width 1021 height 489
